Goal: Find specific page/section: Locate a particular part of the current website

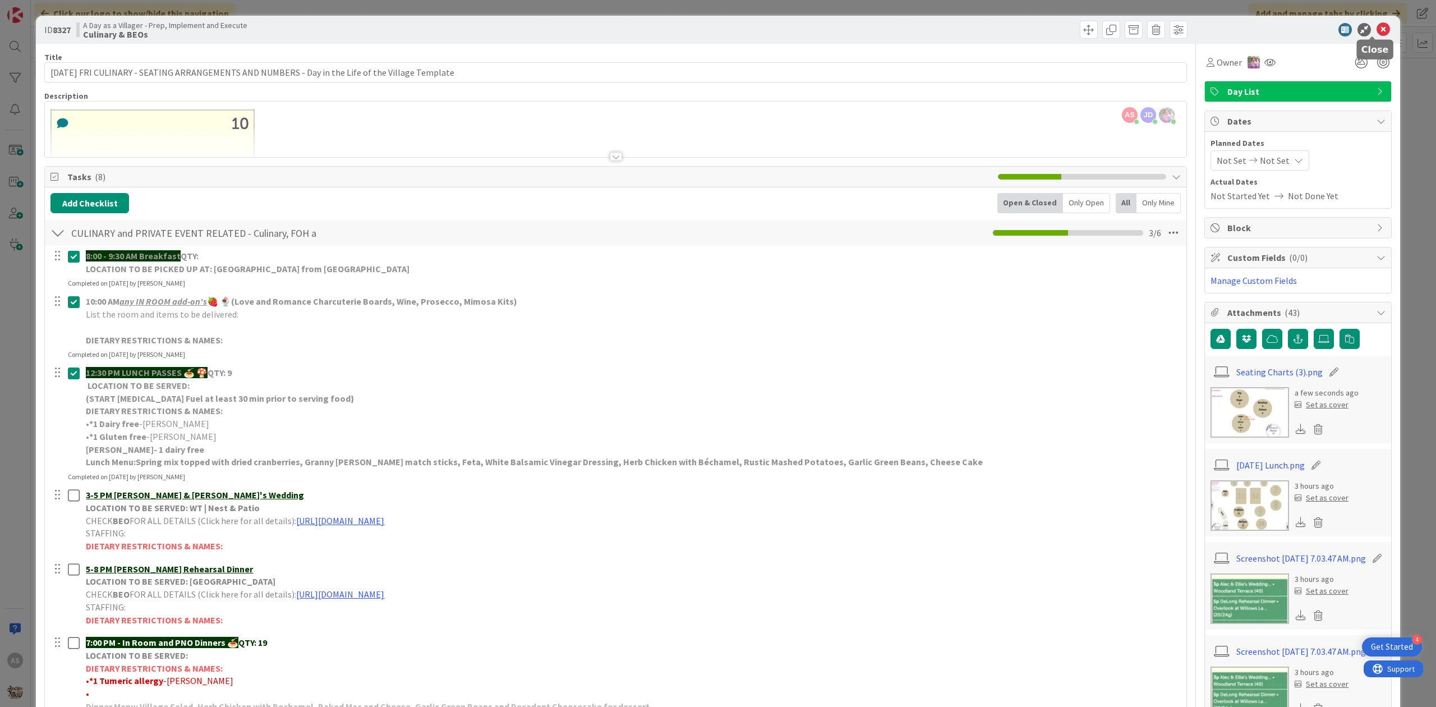
drag, startPoint x: 1378, startPoint y: 33, endPoint x: 1334, endPoint y: 45, distance: 46.0
click at [1378, 33] on icon at bounding box center [1383, 29] width 13 height 13
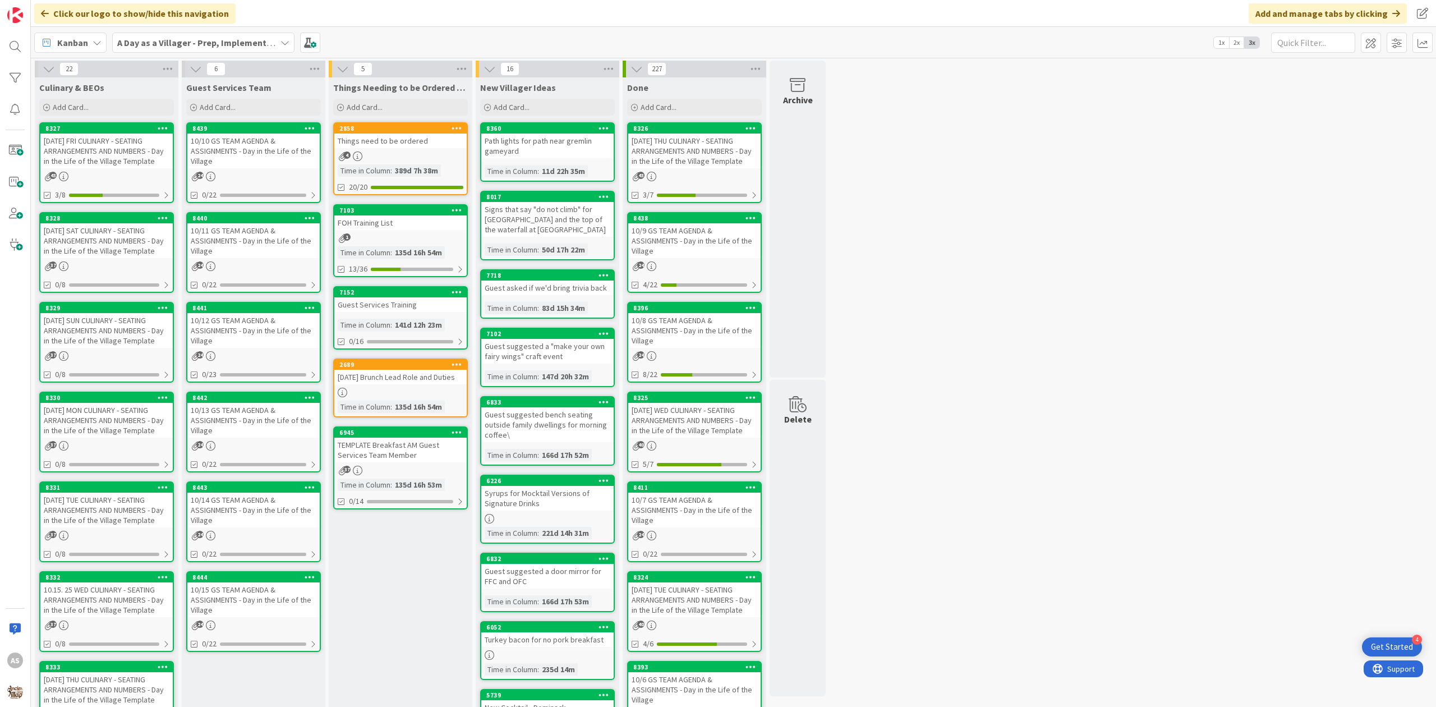
click at [111, 156] on div "[DATE] FRI CULINARY - SEATING ARRANGEMENTS AND NUMBERS - Day in the Life of the…" at bounding box center [106, 151] width 132 height 35
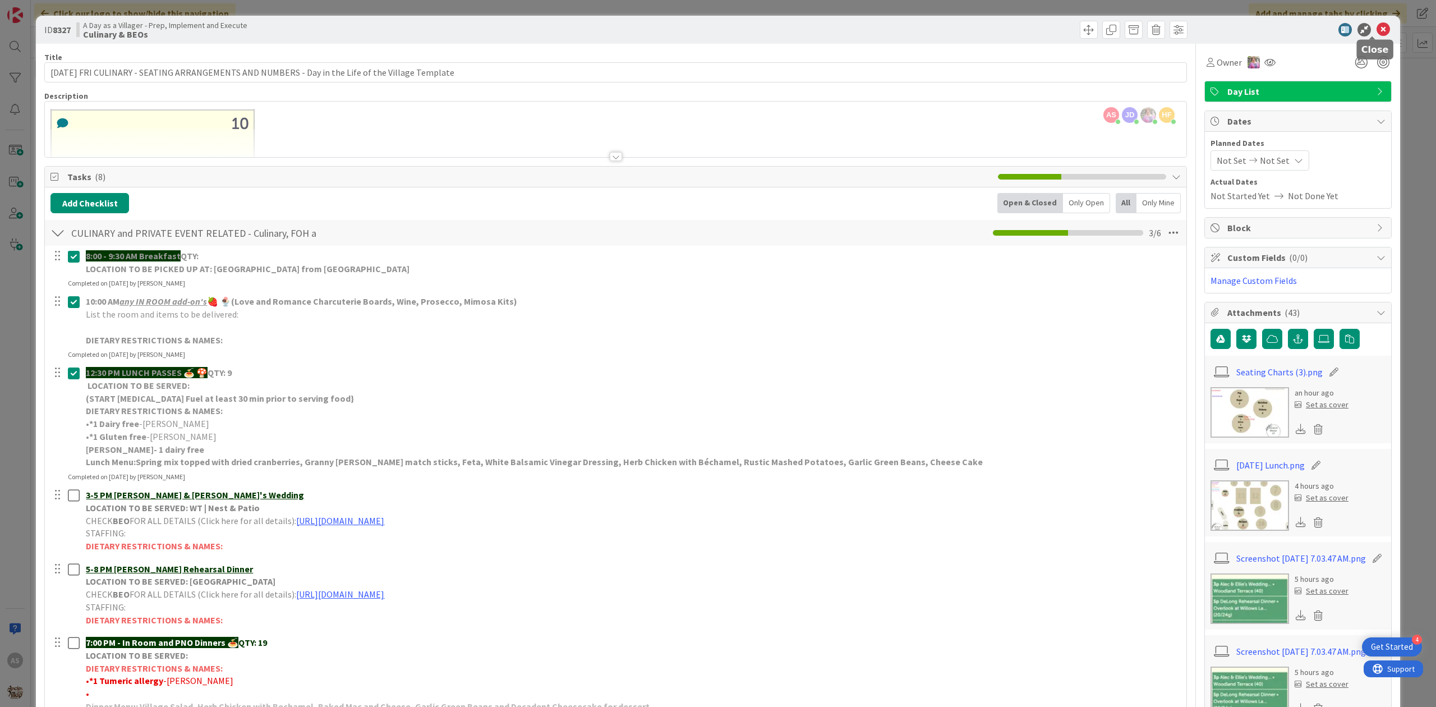
click at [1377, 34] on icon at bounding box center [1383, 29] width 13 height 13
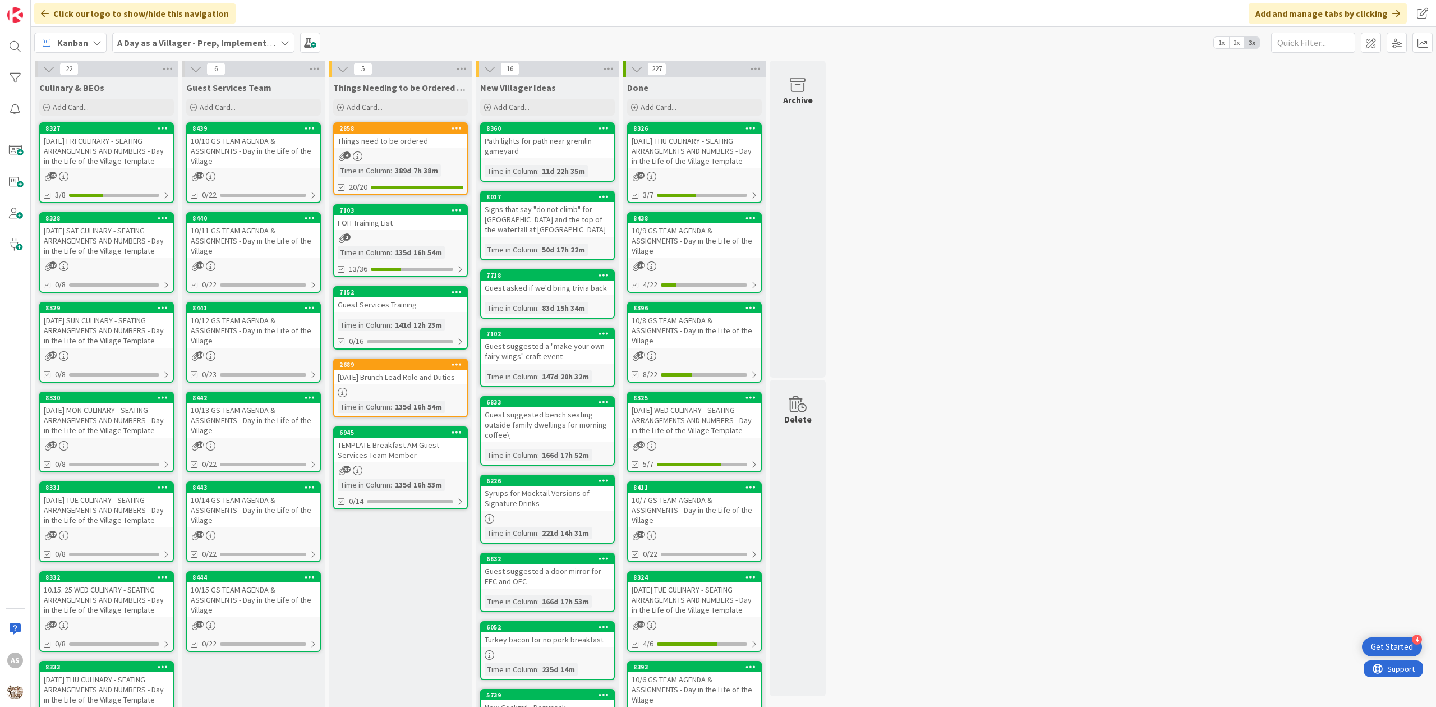
click at [257, 164] on div "10/10 GS TEAM AGENDA & ASSIGNMENTS - Day in the Life of the Village" at bounding box center [253, 151] width 132 height 35
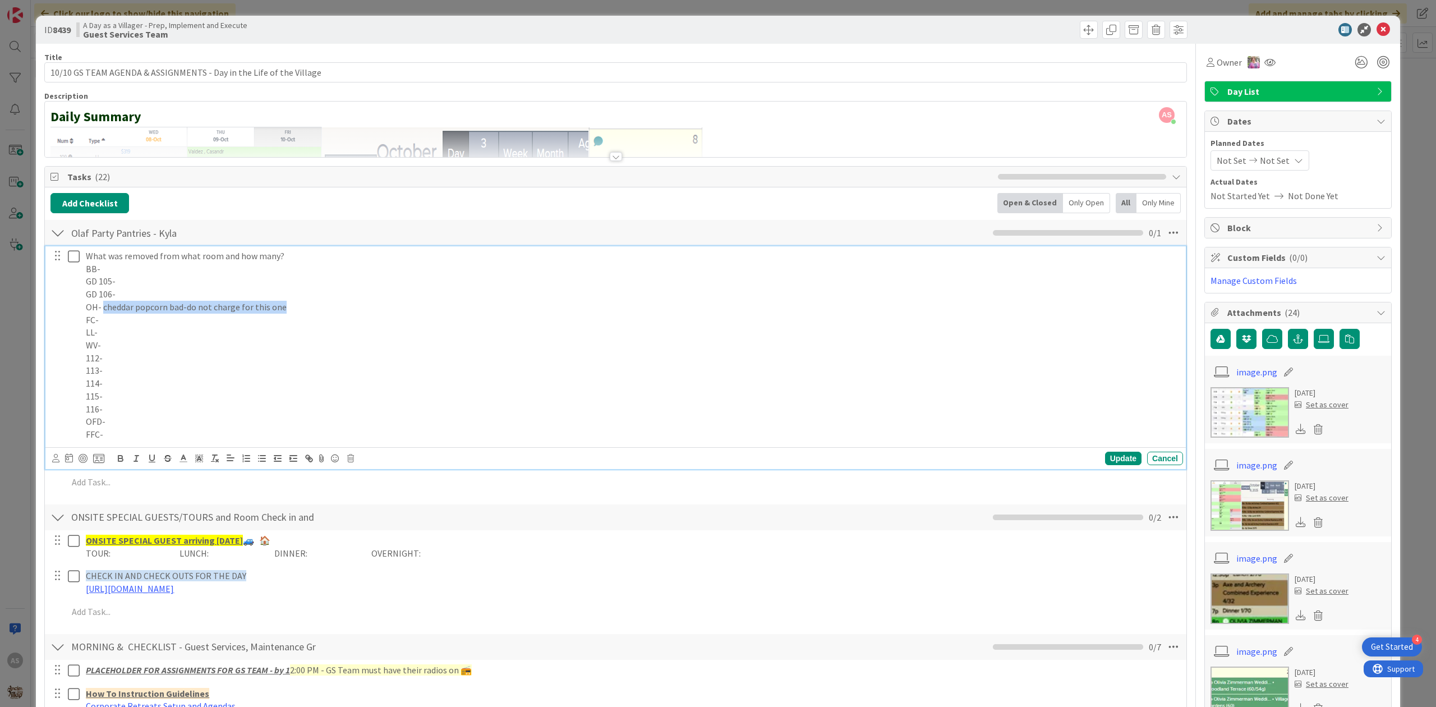
drag, startPoint x: 295, startPoint y: 312, endPoint x: 103, endPoint y: 310, distance: 191.3
click at [103, 310] on p "OH- cheddar popcorn bad-do not charge for this one" at bounding box center [632, 307] width 1093 height 13
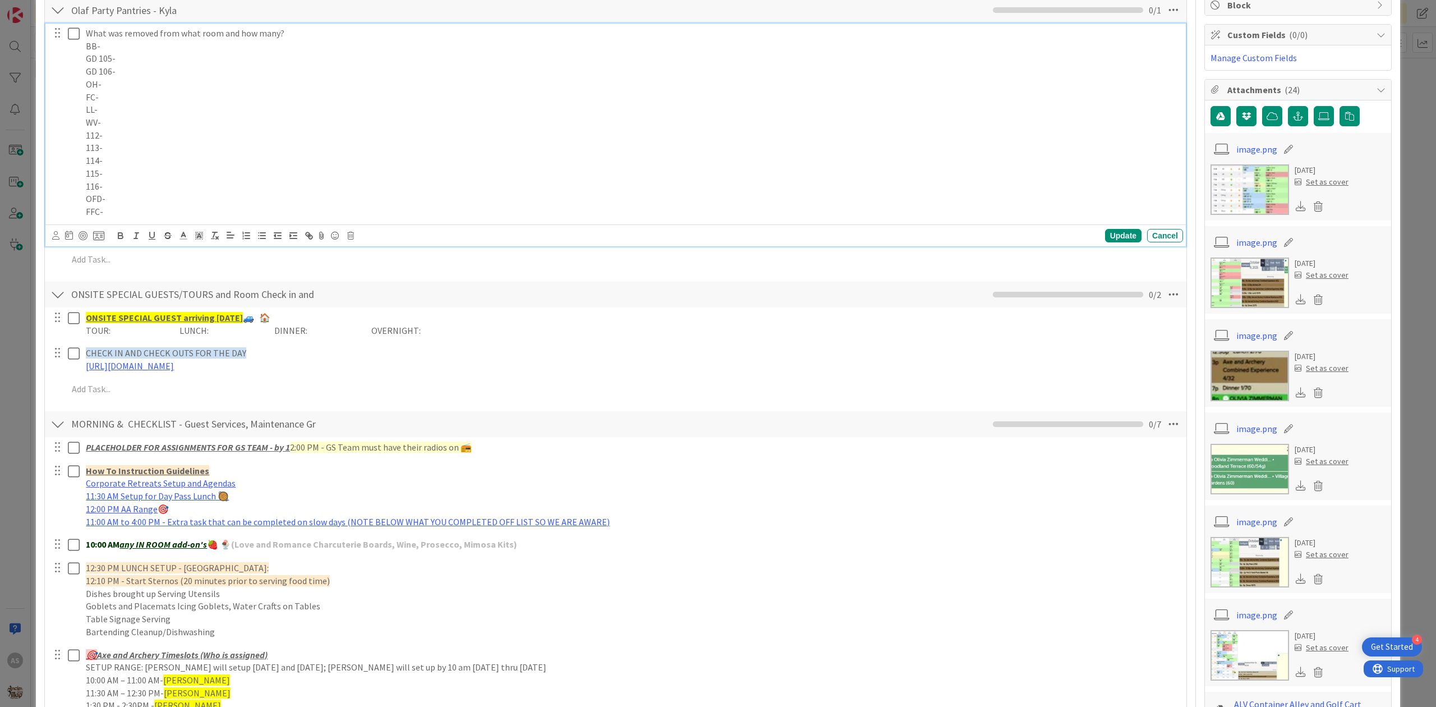
scroll to position [224, 0]
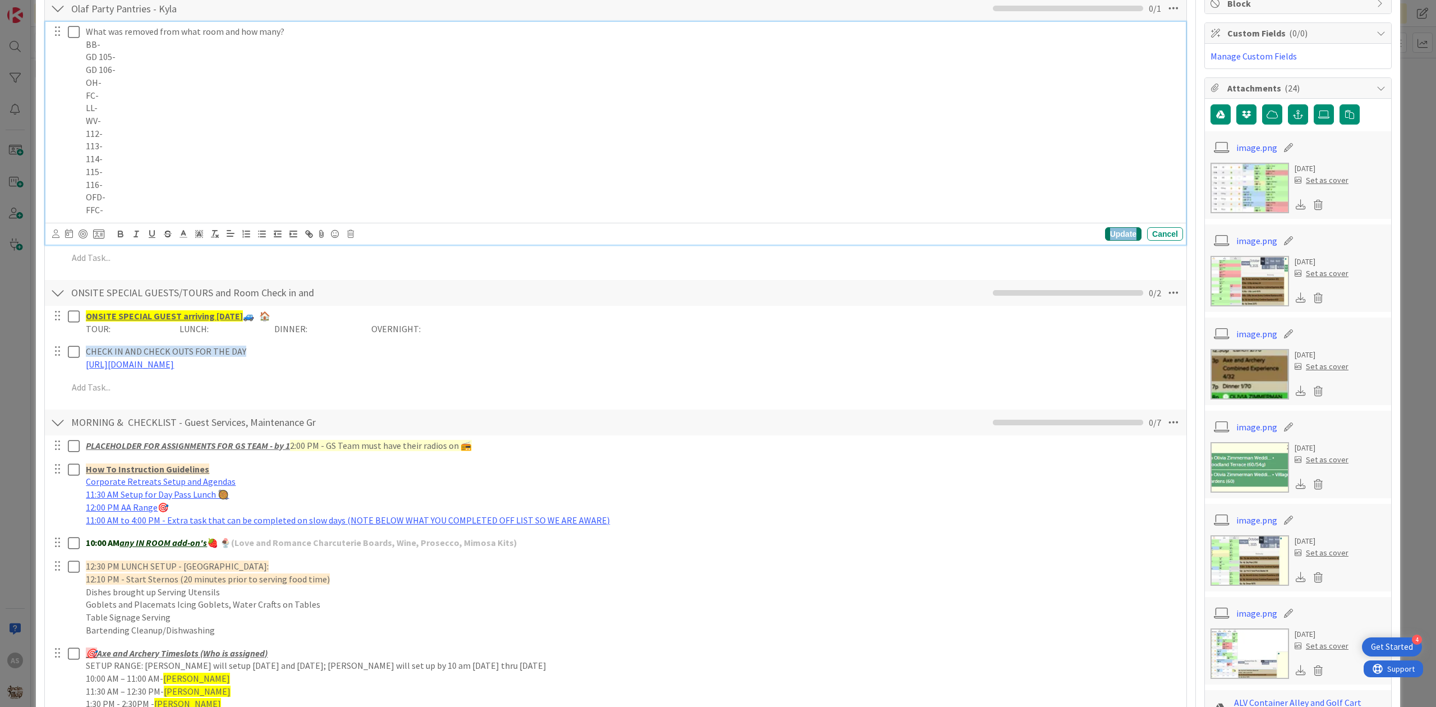
click at [1118, 240] on div "Update" at bounding box center [1123, 233] width 36 height 13
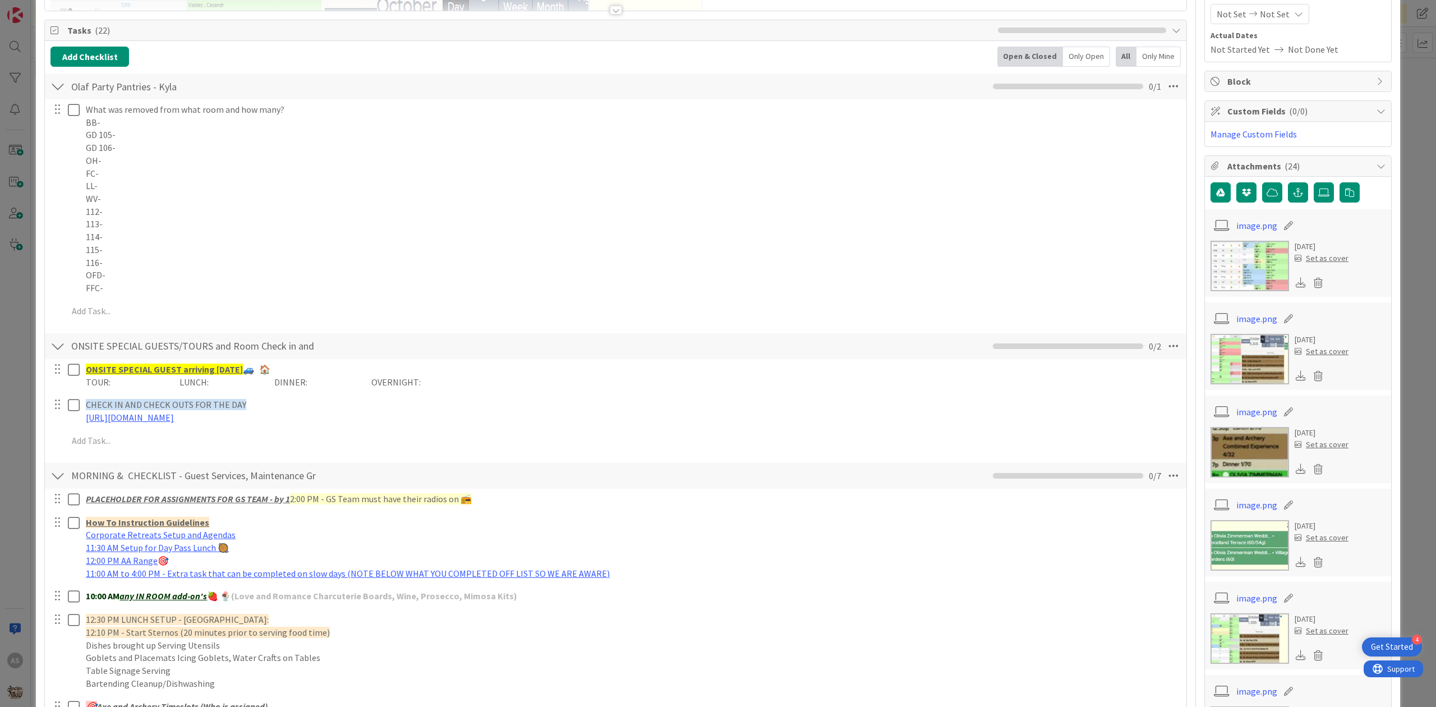
scroll to position [0, 0]
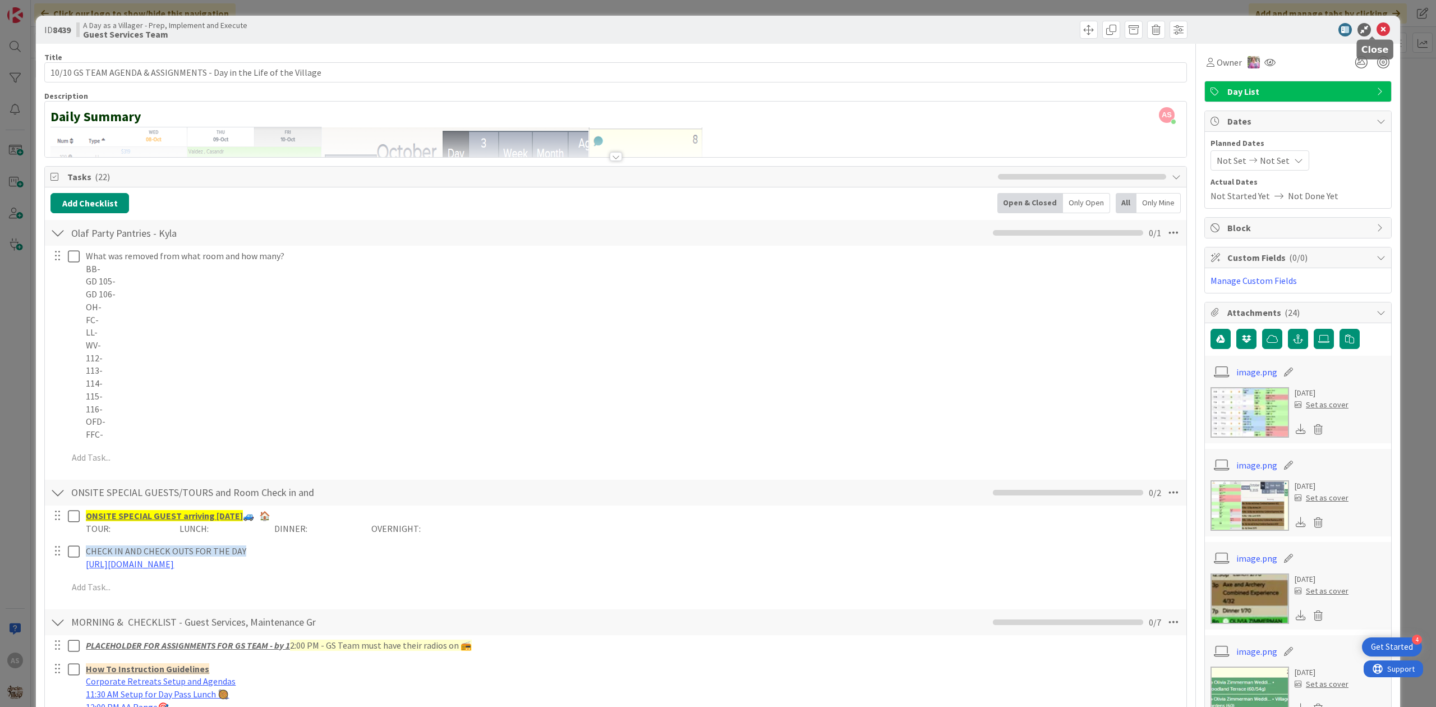
click at [1377, 30] on icon at bounding box center [1383, 29] width 13 height 13
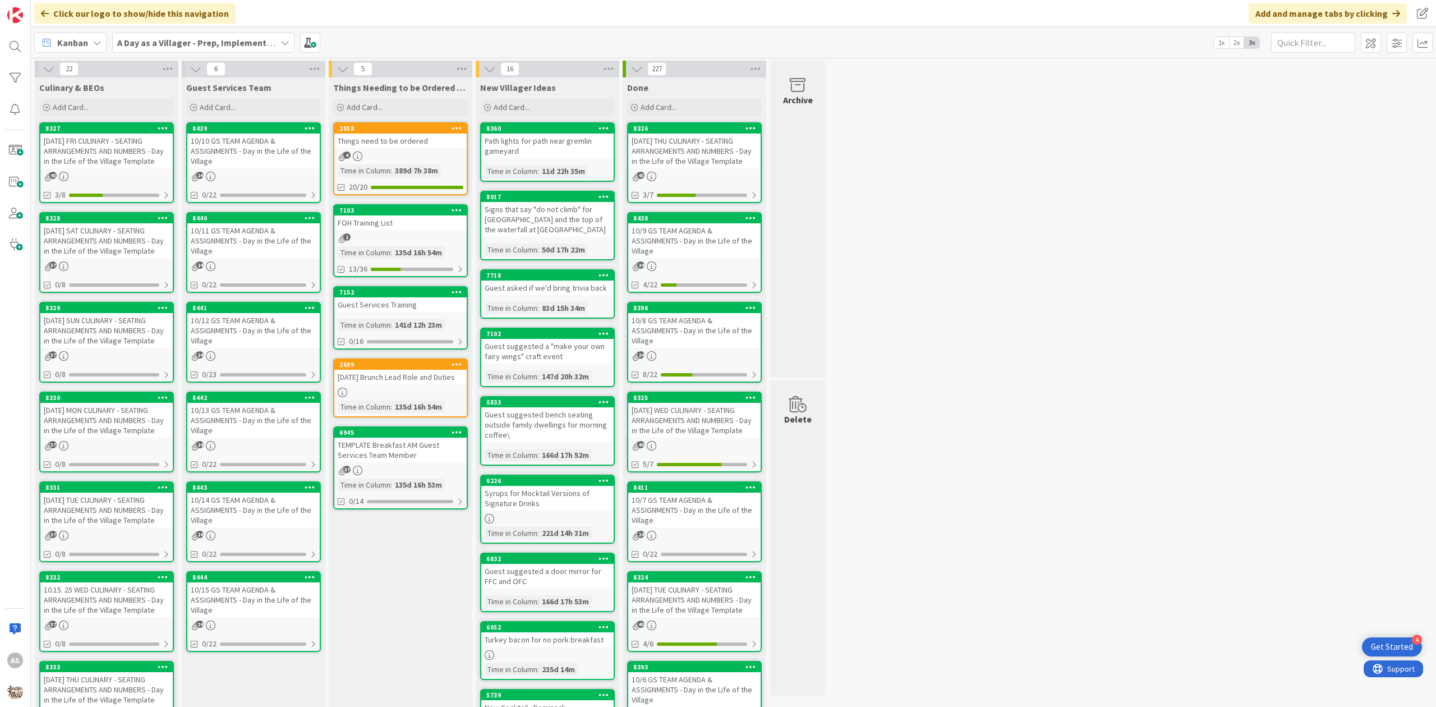
click at [108, 242] on div "[DATE] SAT CULINARY - SEATING ARRANGEMENTS AND NUMBERS - Day in the Life of the…" at bounding box center [106, 240] width 132 height 35
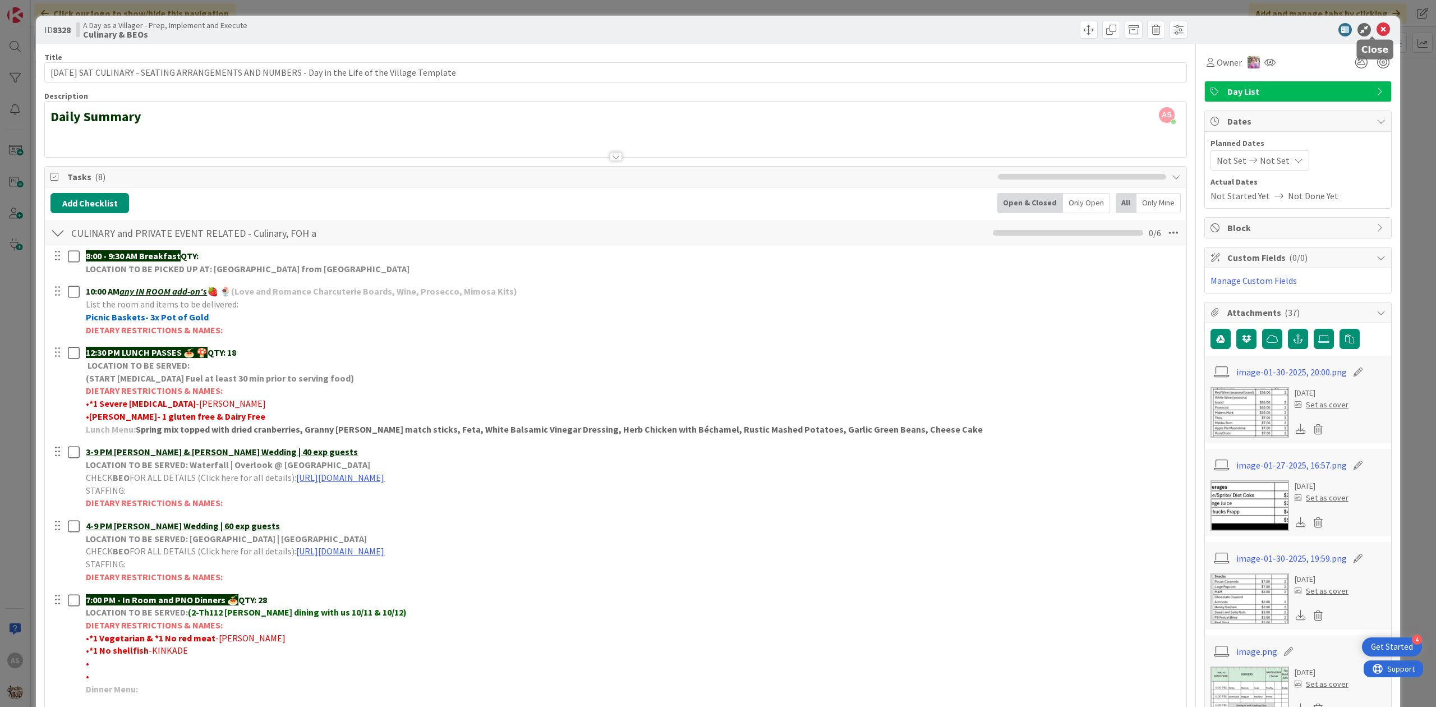
click at [1377, 29] on icon at bounding box center [1383, 29] width 13 height 13
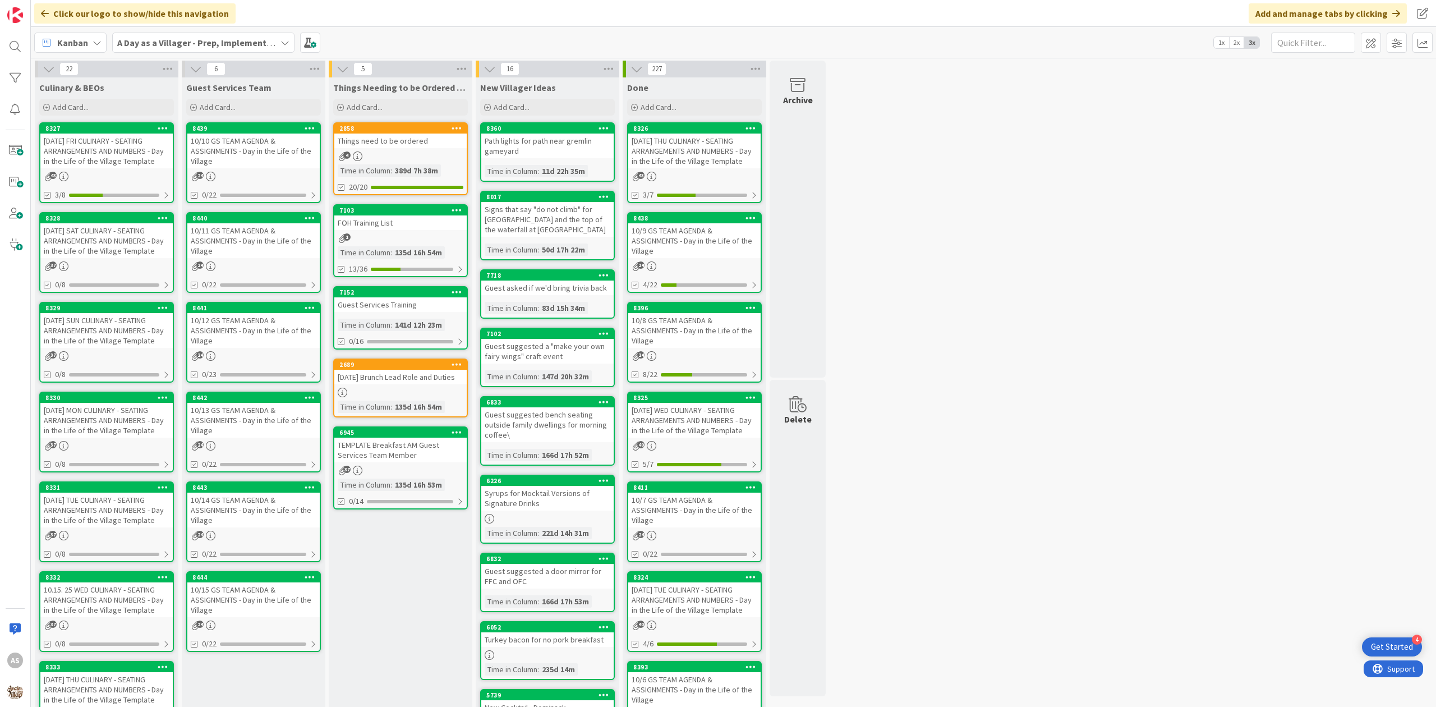
click at [227, 238] on div "10/11 GS TEAM AGENDA & ASSIGNMENTS - Day in the Life of the Village" at bounding box center [253, 240] width 132 height 35
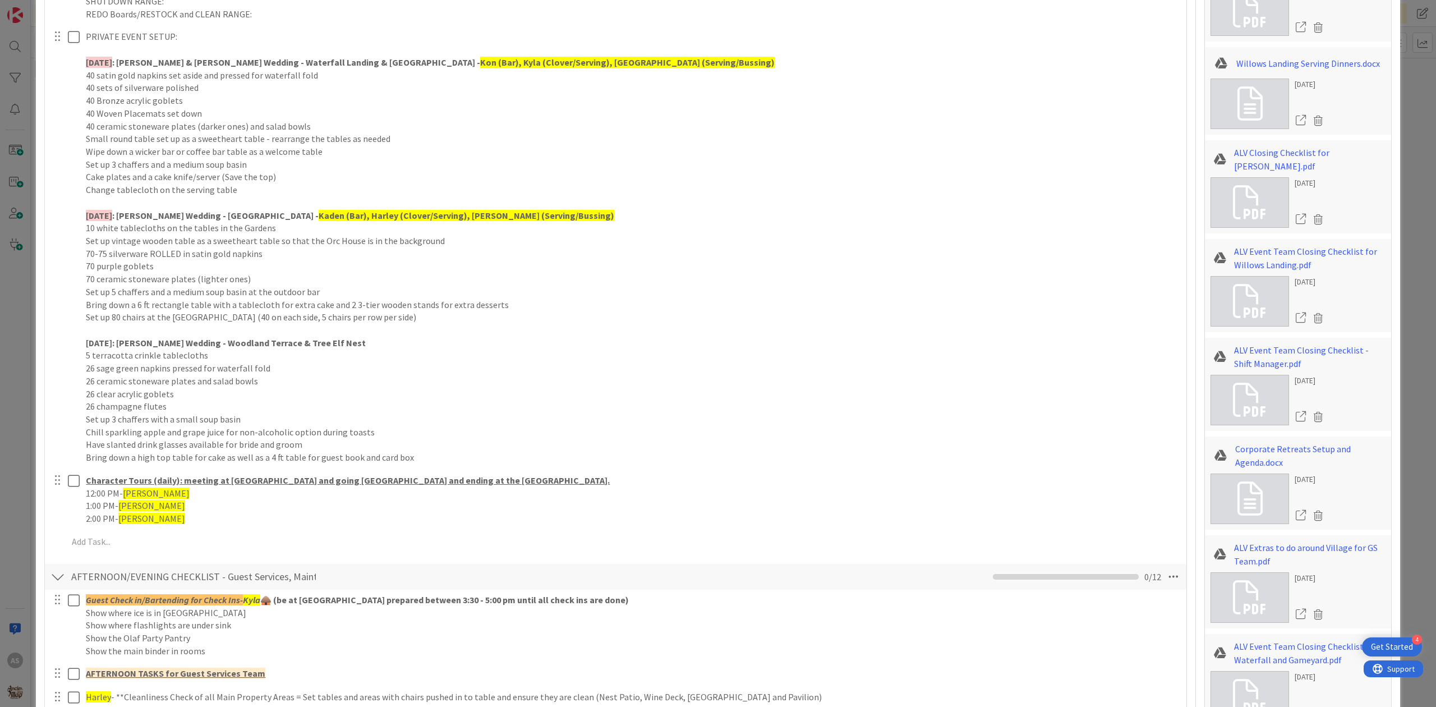
scroll to position [898, 0]
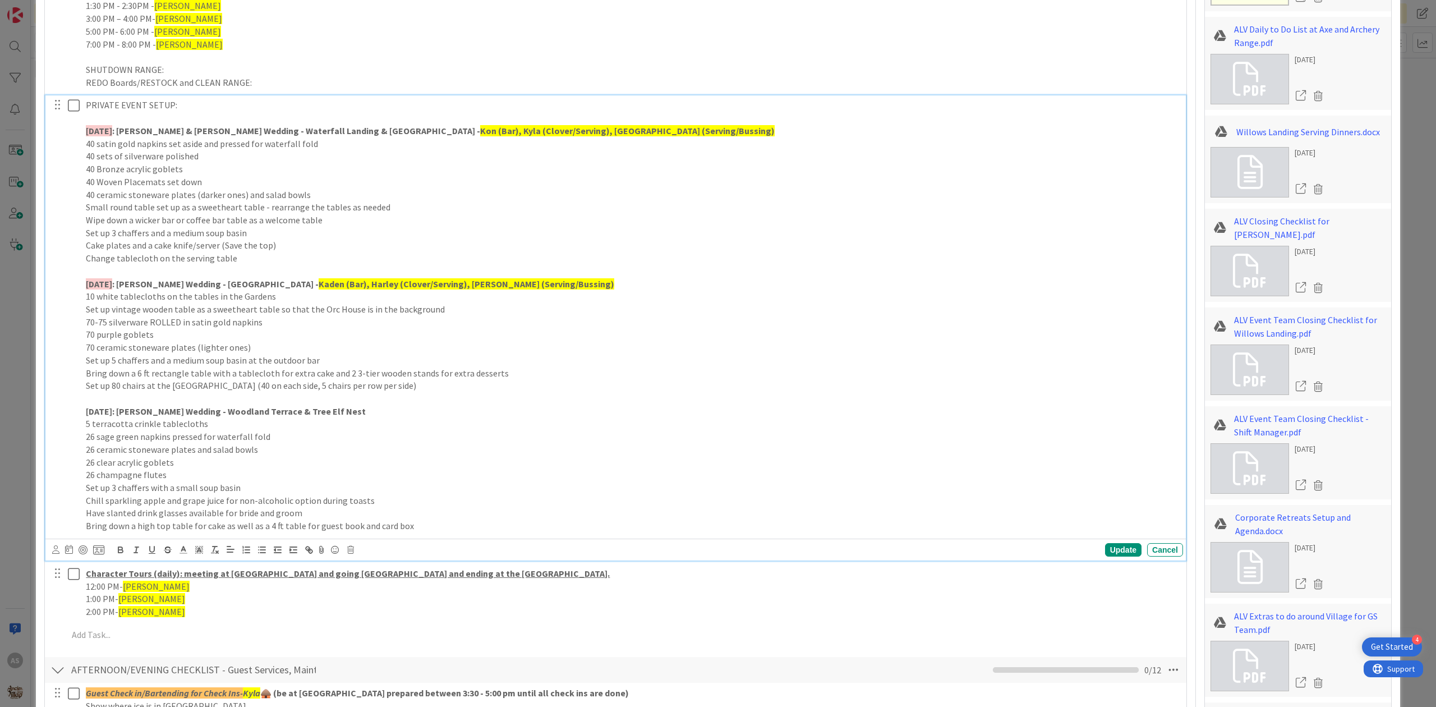
click at [467, 463] on p "26 clear acrylic goblets" at bounding box center [632, 462] width 1093 height 13
click at [454, 431] on p "26 sage green napkins pressed for waterfall fold" at bounding box center [632, 436] width 1093 height 13
click at [1167, 549] on div "Cancel" at bounding box center [1165, 549] width 36 height 13
click at [429, 465] on p "26 clear acrylic goblets" at bounding box center [632, 462] width 1093 height 13
click at [1169, 551] on div "Cancel" at bounding box center [1165, 549] width 36 height 13
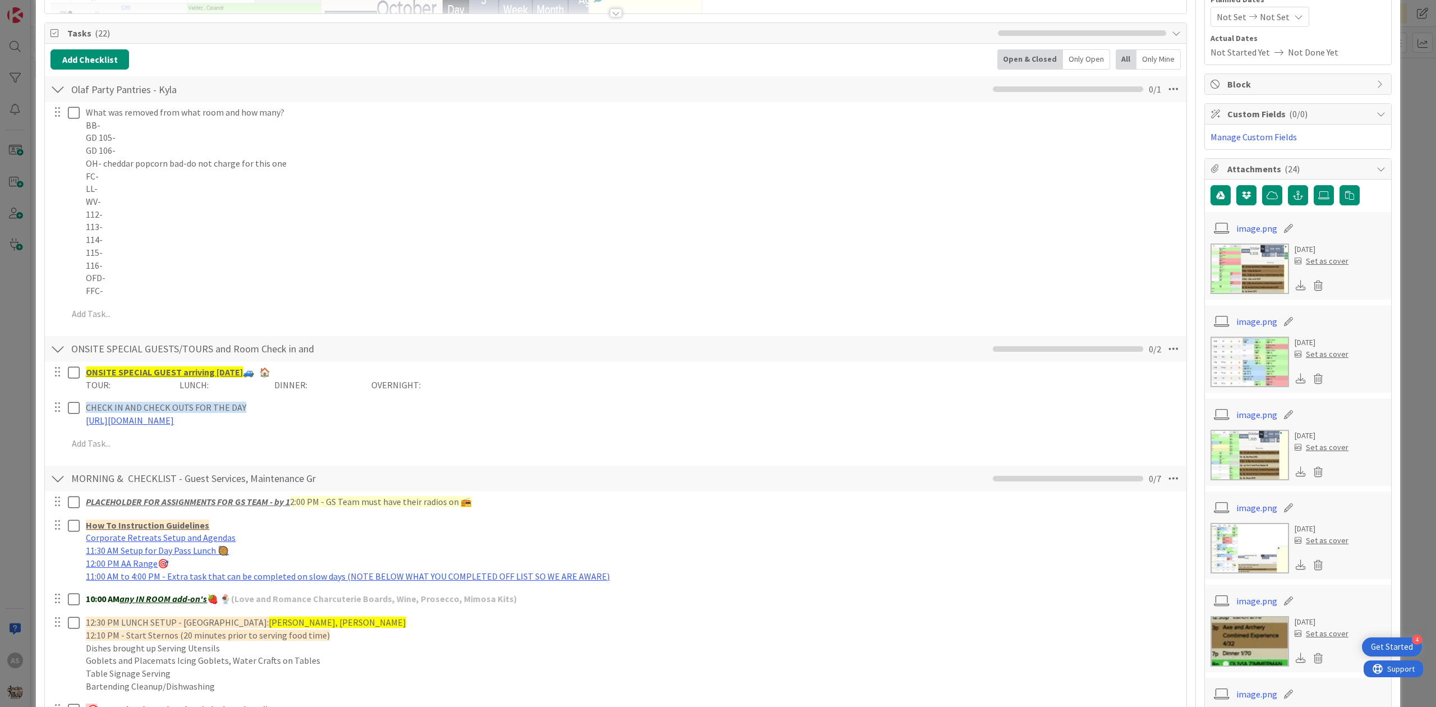
scroll to position [0, 0]
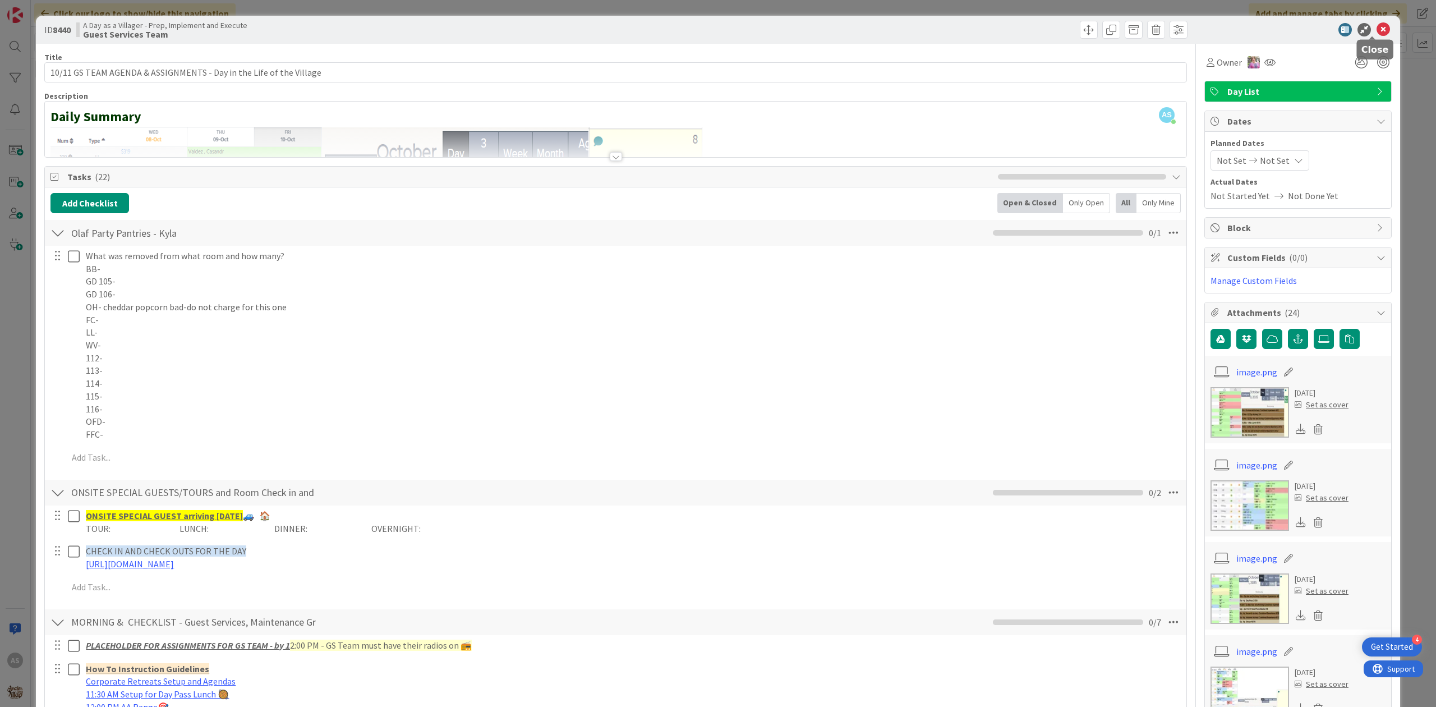
click at [1377, 28] on icon at bounding box center [1383, 29] width 13 height 13
